Goal: Task Accomplishment & Management: Manage account settings

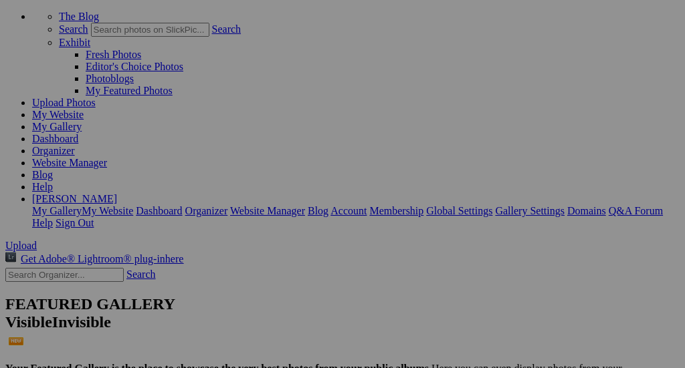
scroll to position [126, 0]
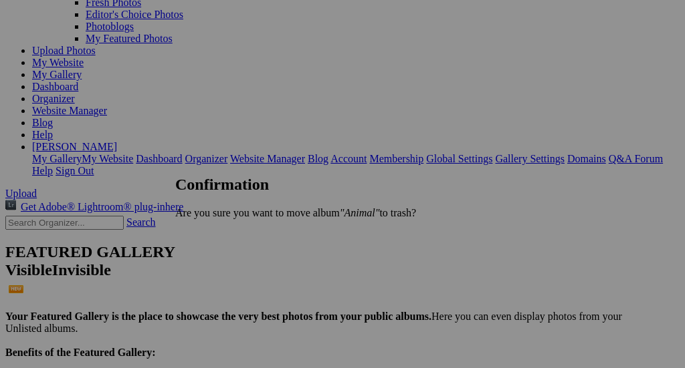
click at [220, 235] on span "Yes" at bounding box center [212, 235] width 15 height 11
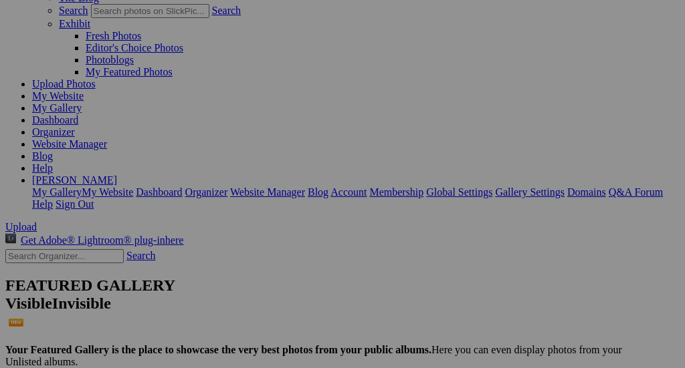
scroll to position [92, 0]
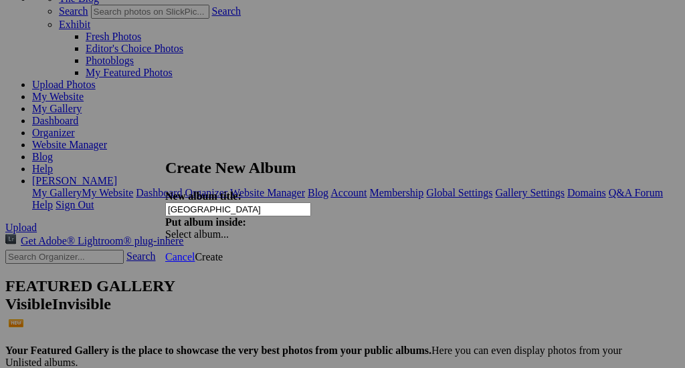
type input "[GEOGRAPHIC_DATA]"
click at [223, 251] on span "Create" at bounding box center [209, 256] width 28 height 11
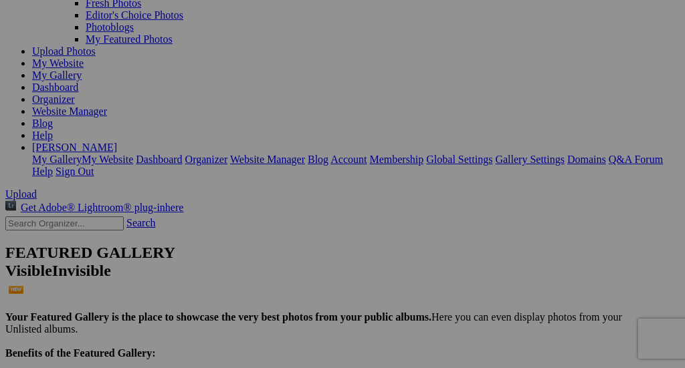
scroll to position [106, 0]
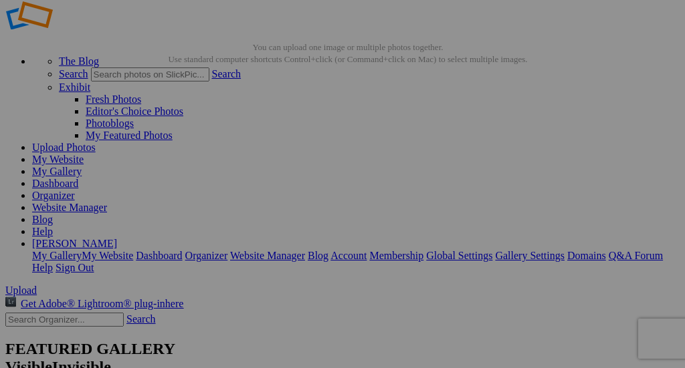
scroll to position [19, 0]
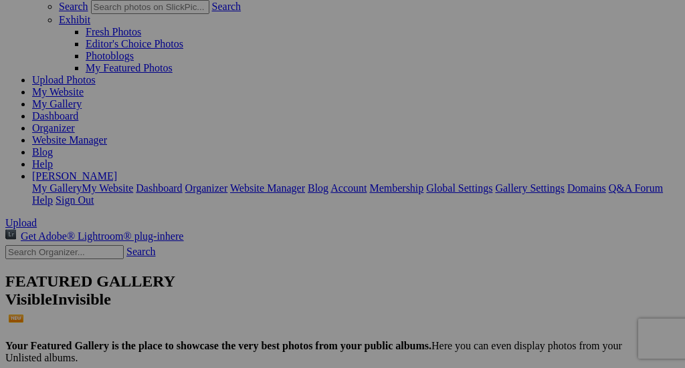
scroll to position [90, 0]
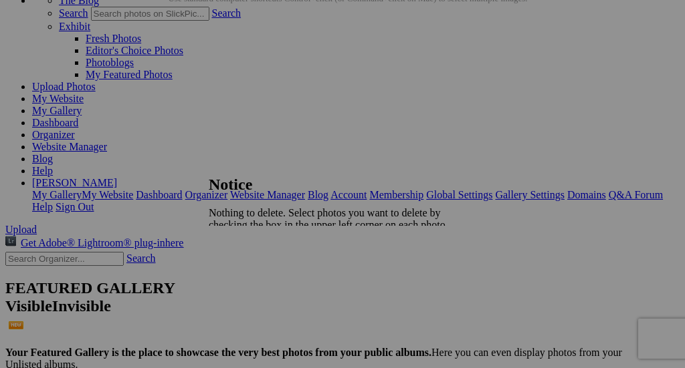
click at [233, 254] on span "Close" at bounding box center [221, 259] width 24 height 11
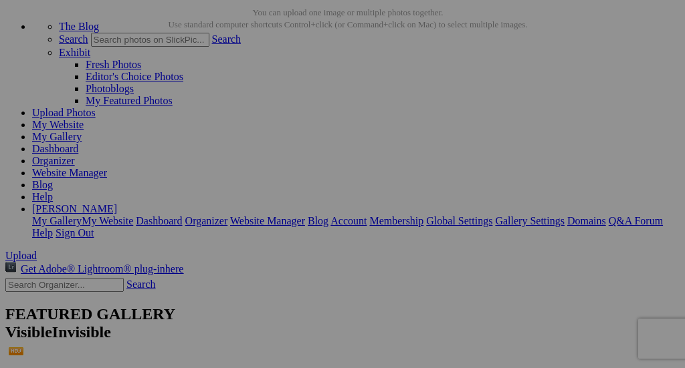
scroll to position [60, 0]
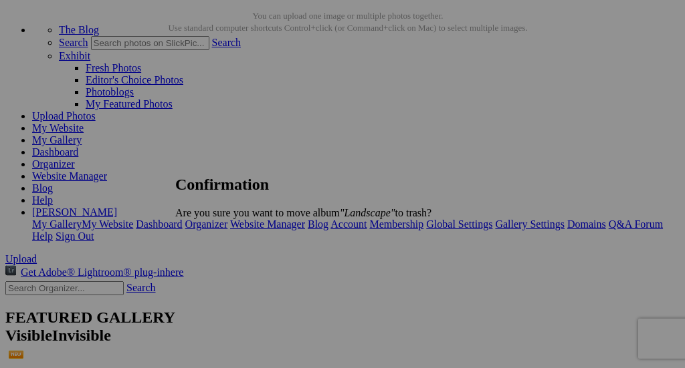
click at [220, 233] on span "Yes" at bounding box center [212, 235] width 15 height 11
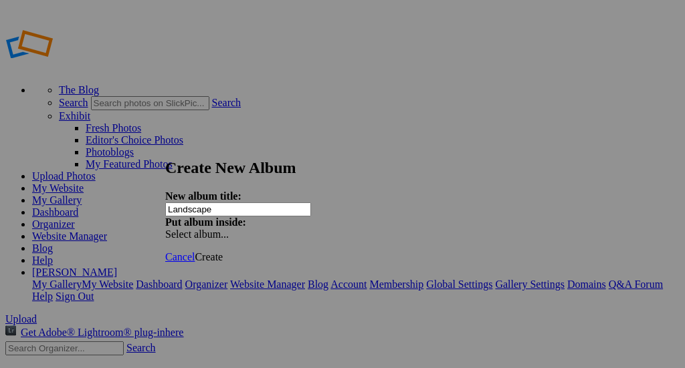
type input "Landscape"
click at [223, 251] on span "Create" at bounding box center [209, 256] width 28 height 11
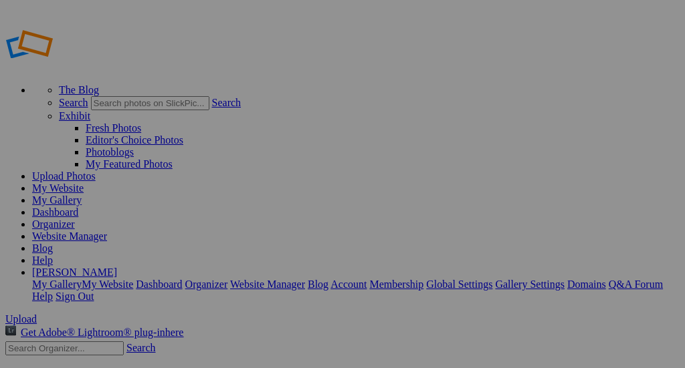
type input "Landscape"
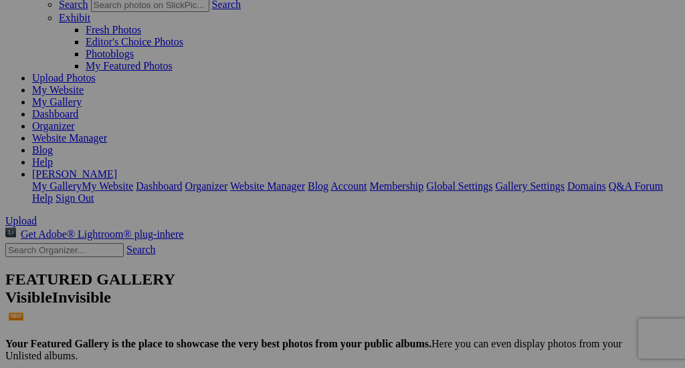
scroll to position [96, 0]
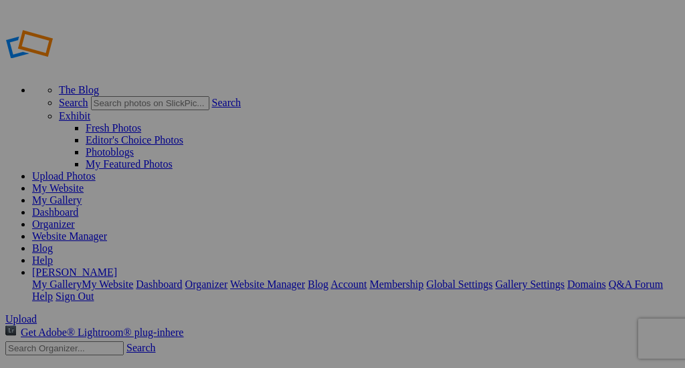
type input "Landscape"
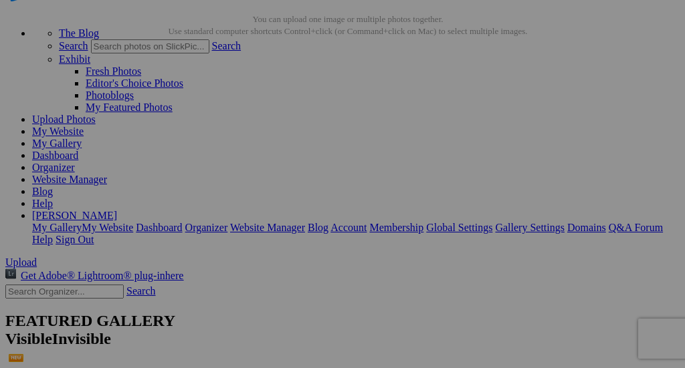
scroll to position [45, 0]
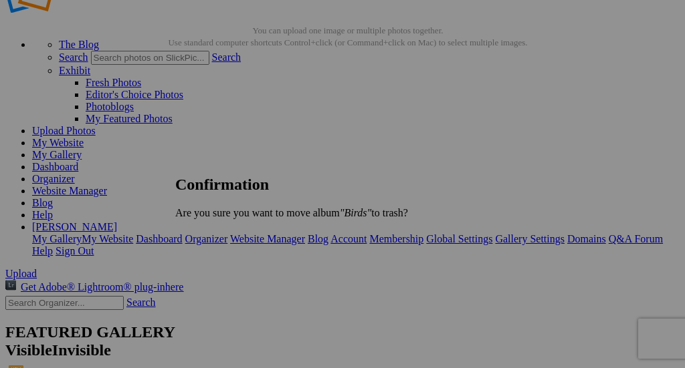
click at [220, 233] on span "Yes" at bounding box center [212, 235] width 15 height 11
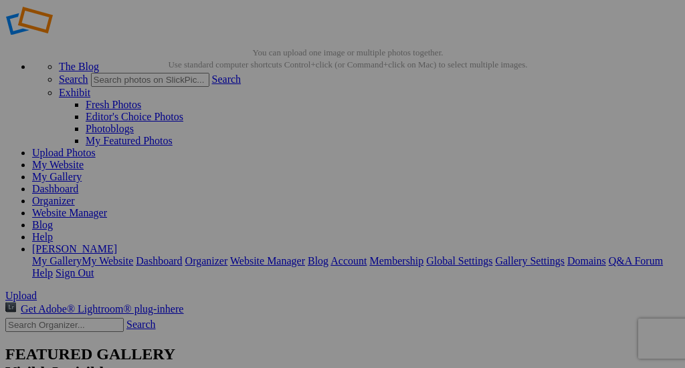
scroll to position [0, 0]
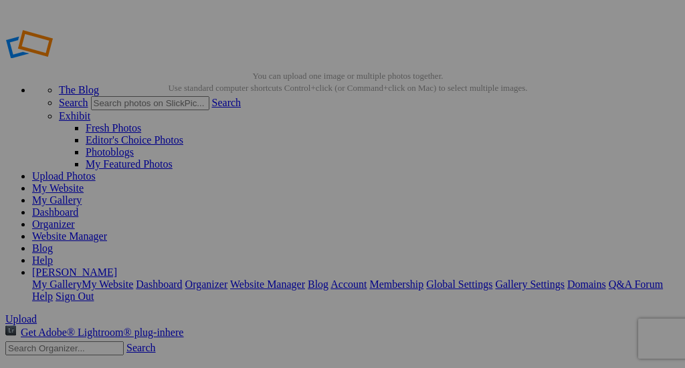
click at [107, 231] on link "Website Manager" at bounding box center [69, 236] width 75 height 11
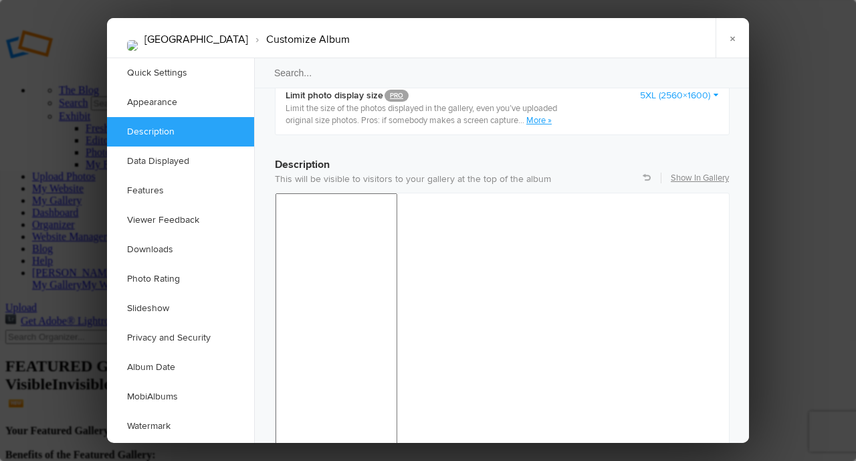
scroll to position [1011, 0]
click at [173, 305] on link "Slideshow" at bounding box center [180, 308] width 147 height 29
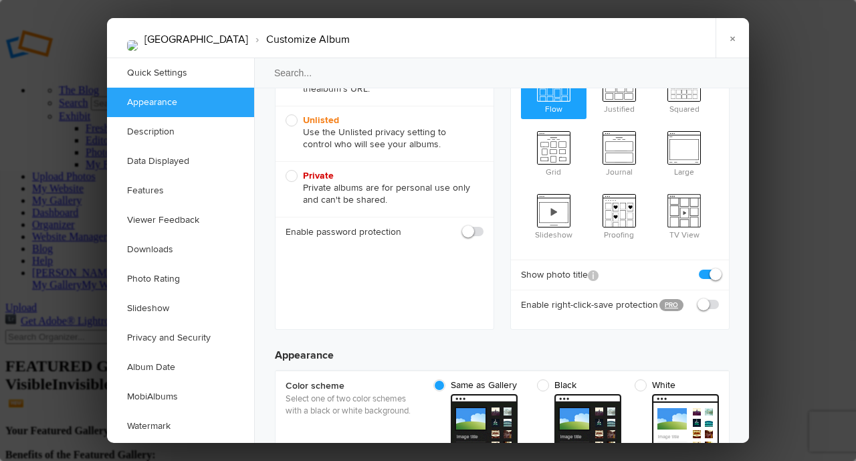
scroll to position [0, 0]
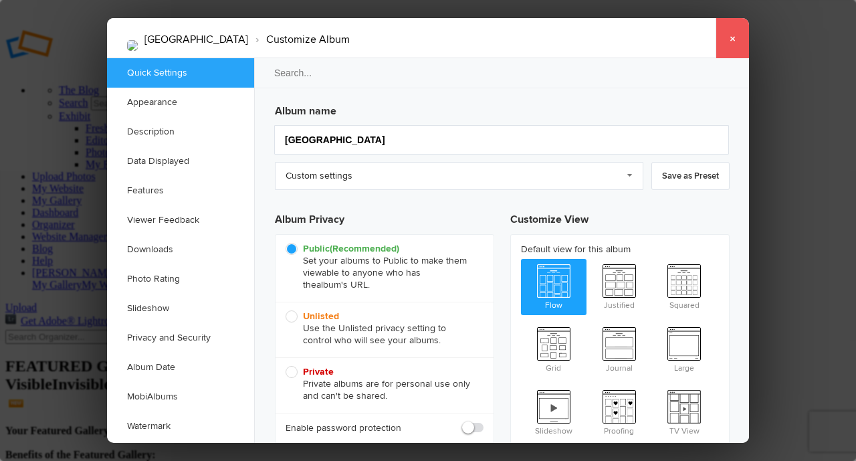
click at [733, 39] on link "×" at bounding box center [731, 38] width 33 height 40
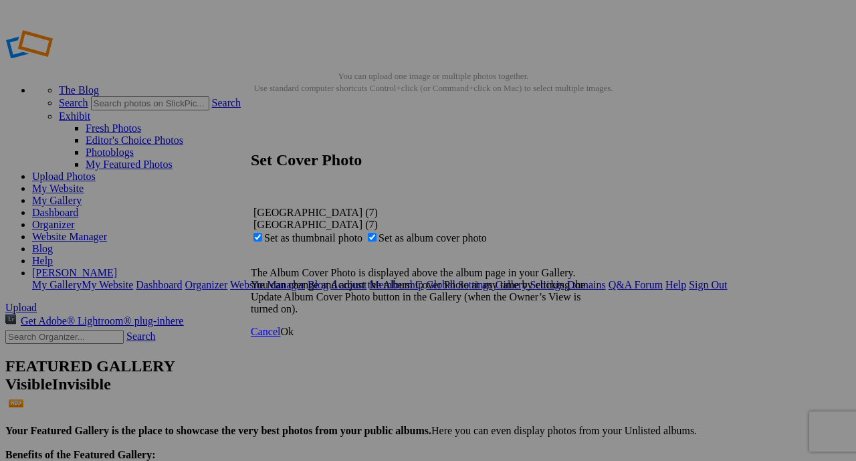
click at [294, 337] on span "Ok" at bounding box center [286, 331] width 13 height 11
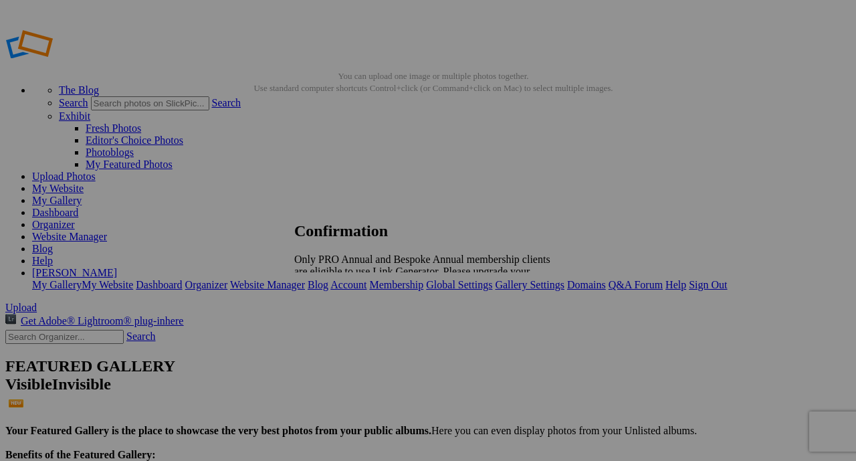
click at [318, 300] on span "Close" at bounding box center [306, 305] width 24 height 11
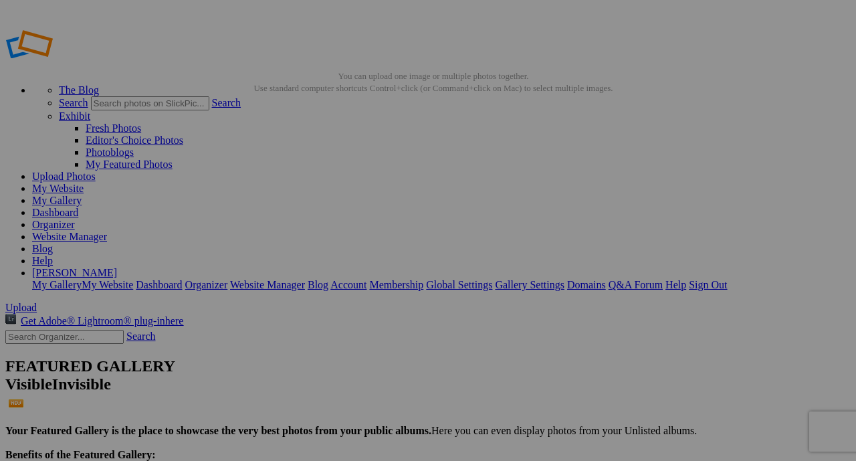
type input "<a href='https://www.slickpic.com/share/jNDxYjlzjMT4Mx/albums/Grand-Teton-Natio…"
type input "https://cdn-share.slickpic.com/u/wildlifelens/Grand-Teton-National-Park/org/Gri…"
type input "[URL=https://www.slickpic.com/share/jNDxYjlzjMT4Mx/albums/Grand-Teton-National-…"
type input "<a href='https://www.slickpic.com/share/jNDxYjlzjMT4Mx/albums/Grand-Teton-Natio…"
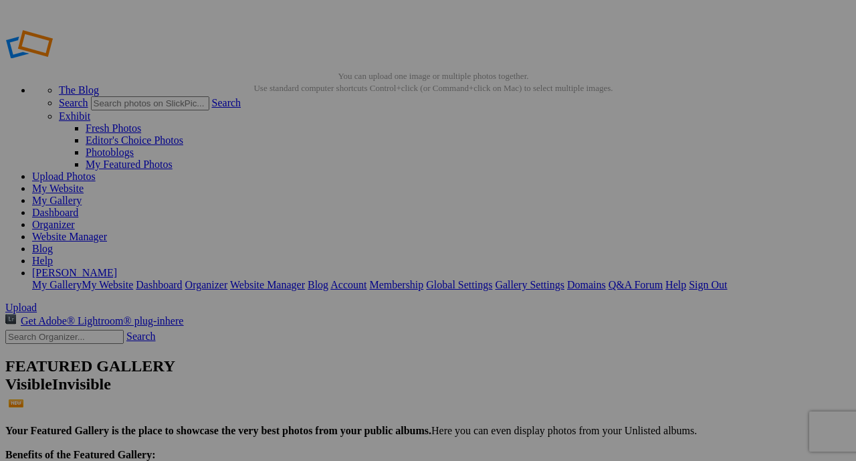
type input "https://cdn-share.slickpic.com/u/wildlifelens/Grand-Teton-National-Park/org/Bul…"
type input "[URL=https://www.slickpic.com/share/jNDxYjlzjMT4Mx/albums/Grand-Teton-National-…"
type input "<a href='https://www.slickpic.com/share/jNDxYjlzjMT4Mx/albums/Grand-Teton-Natio…"
type input "https://cdn-share.slickpic.com/u/wildlifelens/Grand-Teton-National-Park/org/cin…"
type input "[URL=https://www.slickpic.com/share/jNDxYjlzjMT4Mx/albums/Grand-Teton-National-…"
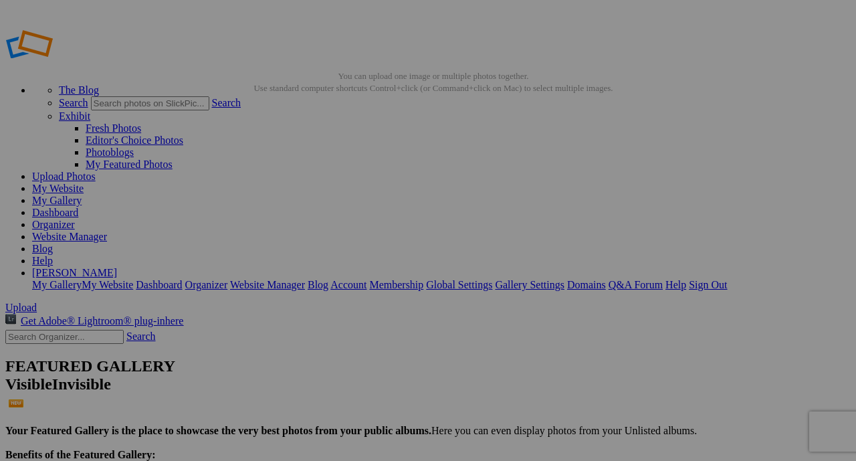
type input "<a href='https://www.slickpic.com/share/jNDxYjlzjMT4Mx/albums/Grand-Teton-Natio…"
type input "[URL][DOMAIN_NAME]"
type input "[URL=https://www.slickpic.com/share/jNDxYjlzjMT4Mx/albums/Grand-Teton-National-…"
type input "<a href='https://www.slickpic.com/share/jNDxYjlzjMT4Mx/albums/Grand-Teton-Natio…"
type input "[URL][DOMAIN_NAME]"
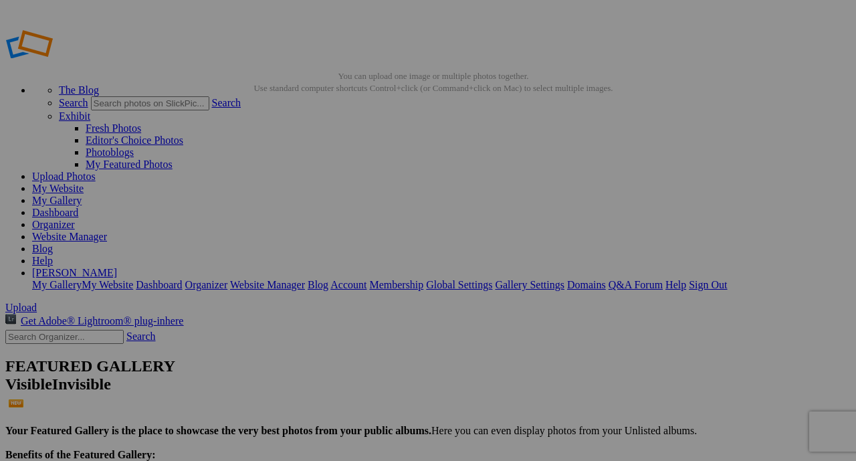
type input "[URL=https://www.slickpic.com/share/jNDxYjlzjMT4Mx/albums/Grand-Teton-National-…"
type input "<a href='https://www.slickpic.com/share/jNDxYjlzjMT4Mx/albums/Grand-Teton-Natio…"
type input "[URL][DOMAIN_NAME]"
type input "[URL=https://www.slickpic.com/share/jNDxYjlzjMT4Mx/albums/Grand-Teton-National-…"
type input "<a href='https://www.slickpic.com/share/jNDxYjlzjMT4Mx/albums/Grand-Teton-Natio…"
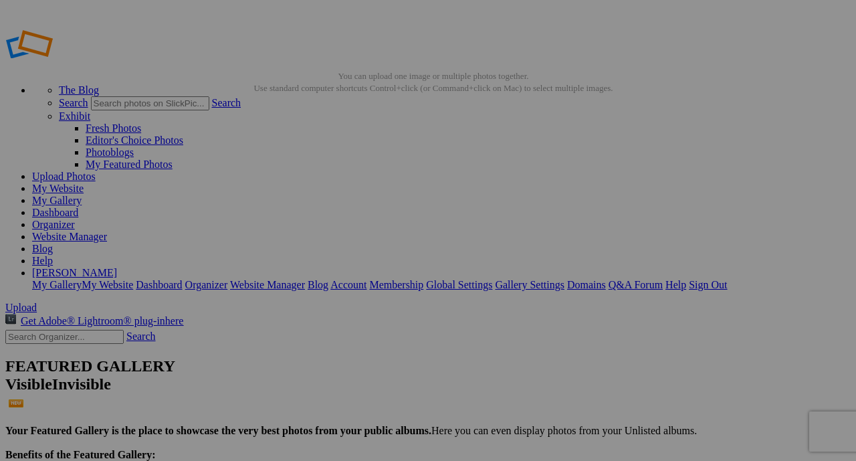
type input "[URL][DOMAIN_NAME]"
type input "[URL=https://www.slickpic.com/share/jNDxYjlzjMT4Mx/albums/Grand-Teton-National-…"
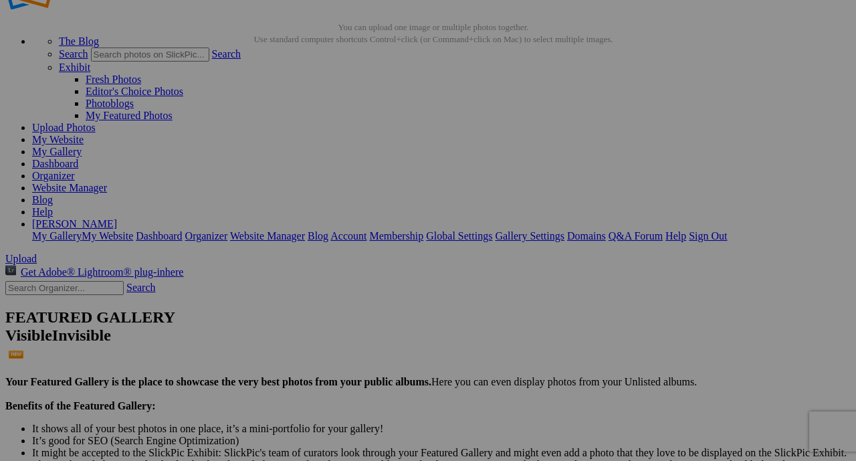
scroll to position [24, 0]
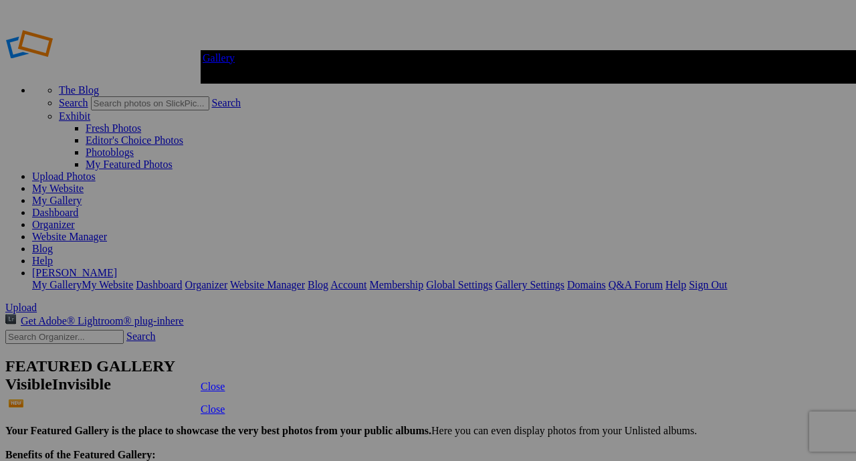
click at [691, 278] on div at bounding box center [428, 230] width 856 height 461
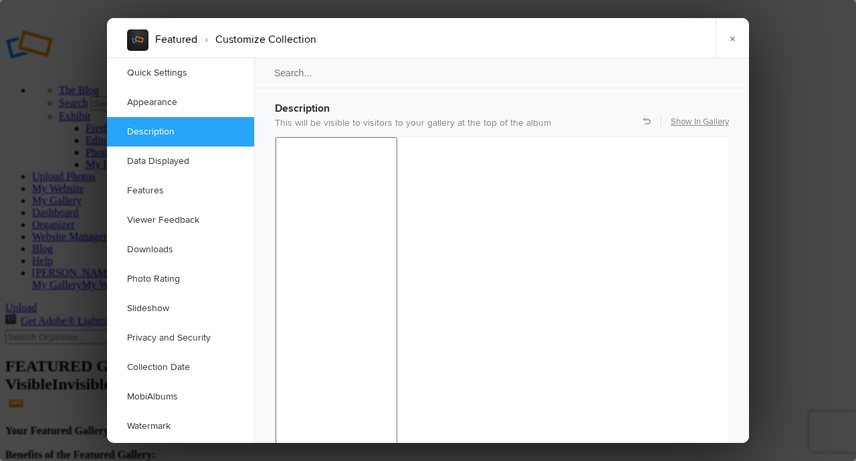
scroll to position [1102, 0]
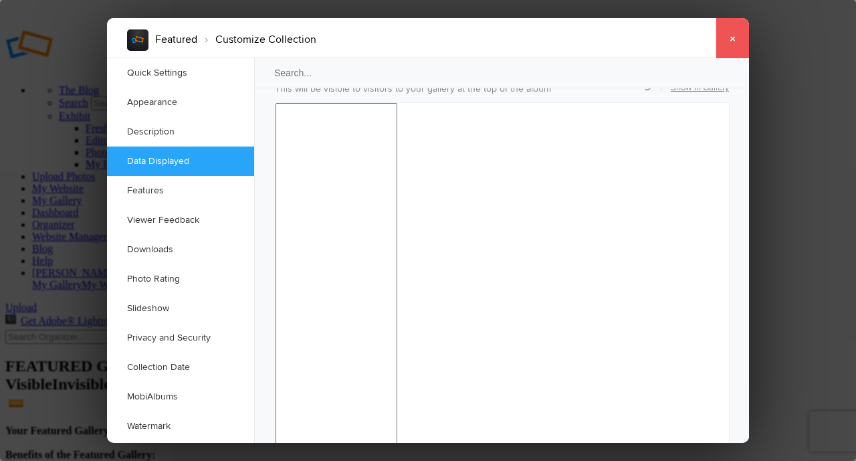
click at [731, 41] on link "×" at bounding box center [731, 38] width 33 height 40
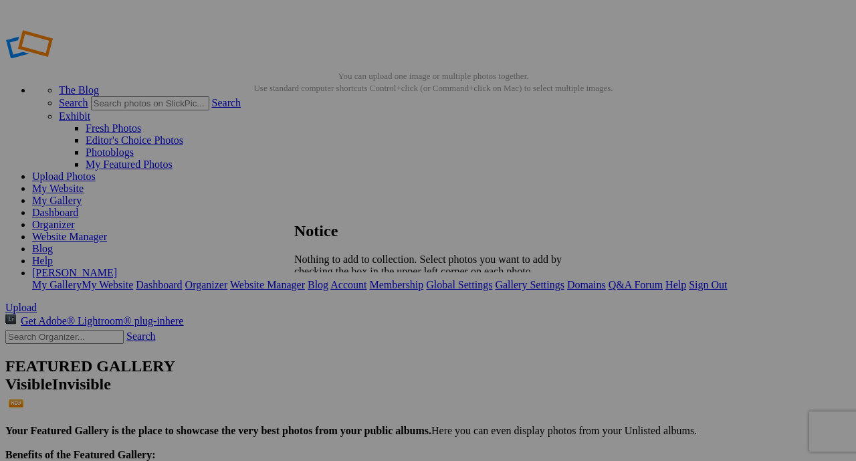
click at [318, 303] on span "Close" at bounding box center [306, 305] width 24 height 11
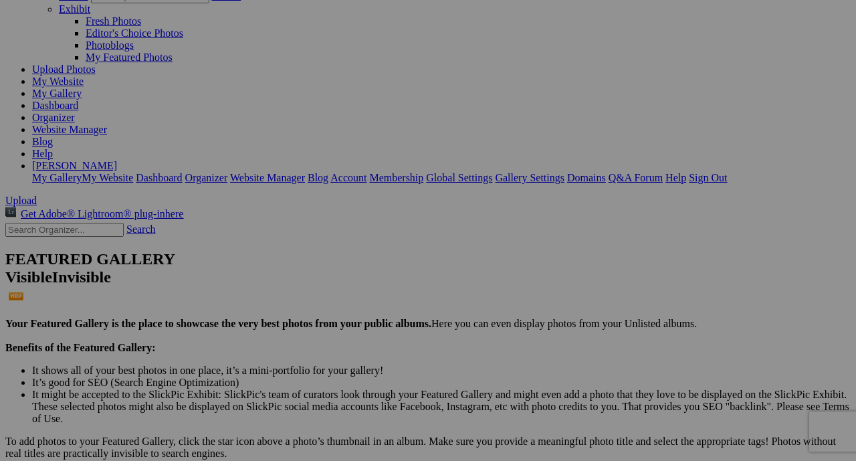
scroll to position [84, 0]
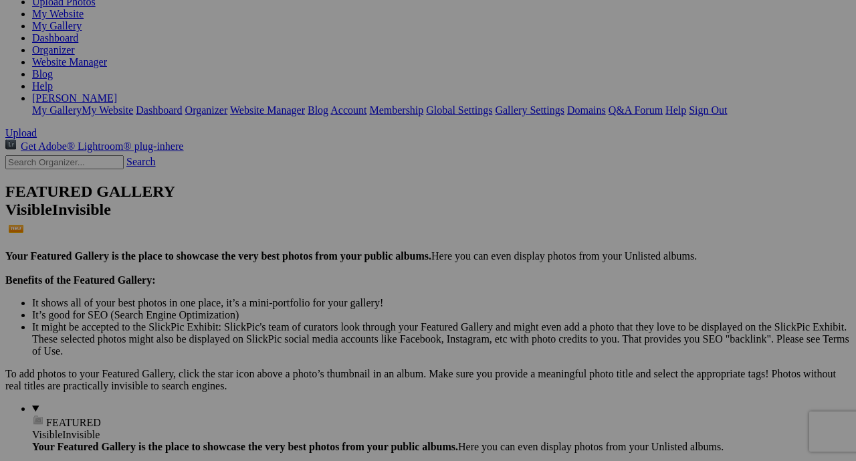
scroll to position [178, 0]
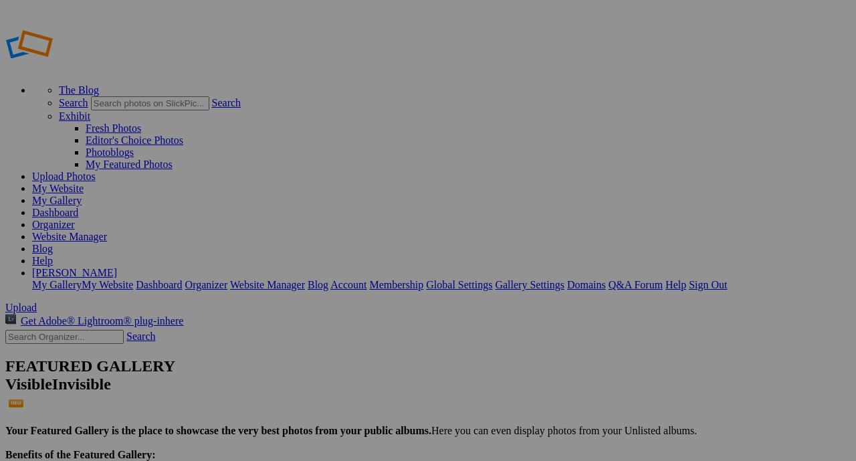
click at [107, 231] on link "Website Manager" at bounding box center [69, 236] width 75 height 11
